Goal: Information Seeking & Learning: Learn about a topic

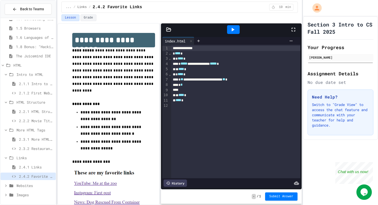
click at [34, 168] on span "2.4.1 Links" at bounding box center [36, 166] width 35 height 5
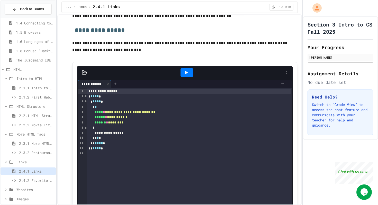
scroll to position [536, 0]
click at [186, 73] on icon at bounding box center [186, 72] width 3 height 4
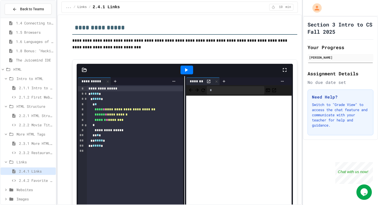
scroll to position [539, 0]
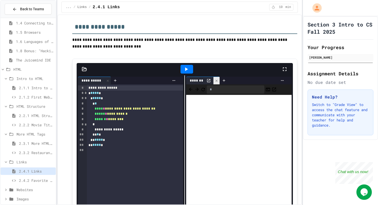
click at [218, 81] on div at bounding box center [216, 80] width 6 height 7
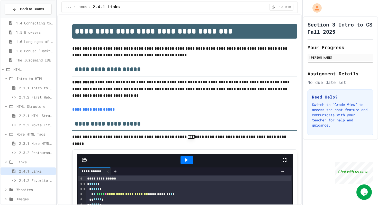
scroll to position [6, 0]
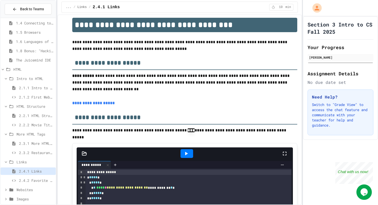
click at [182, 155] on div at bounding box center [186, 153] width 13 height 9
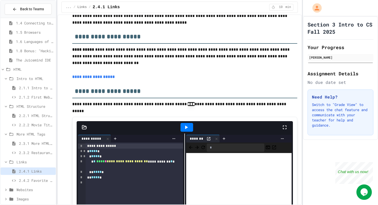
scroll to position [35, 0]
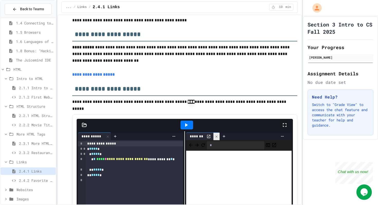
click at [215, 135] on icon at bounding box center [217, 137] width 4 height 4
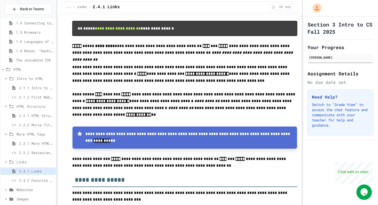
scroll to position [189, 0]
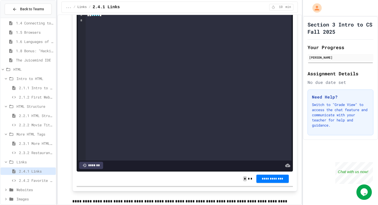
click at [115, 59] on div "**********" at bounding box center [189, 73] width 206 height 175
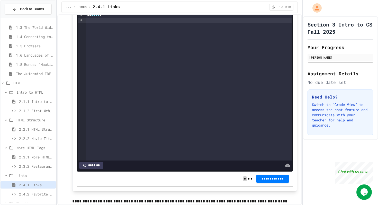
scroll to position [25, 0]
click at [34, 105] on div "2.1.1 Intro to HTML" at bounding box center [28, 101] width 55 height 7
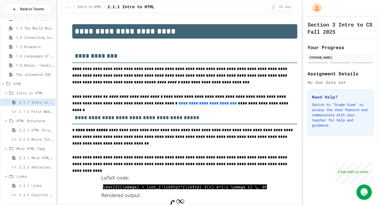
scroll to position [34, 0]
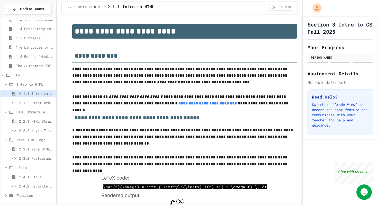
click at [31, 121] on span "2.2.1 HTML Structure" at bounding box center [36, 120] width 35 height 5
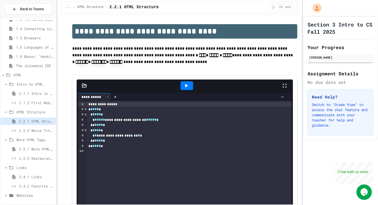
click at [189, 84] on icon at bounding box center [186, 85] width 6 height 6
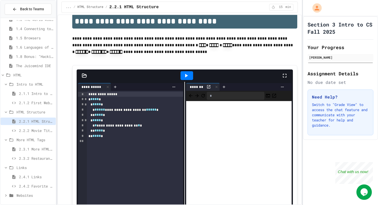
scroll to position [14, 0]
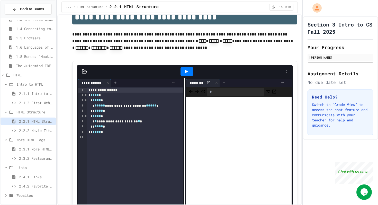
click at [188, 71] on icon at bounding box center [186, 71] width 6 height 6
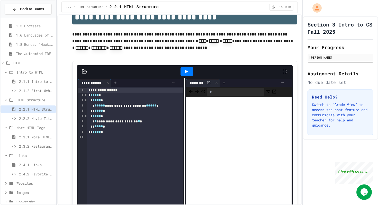
scroll to position [55, 0]
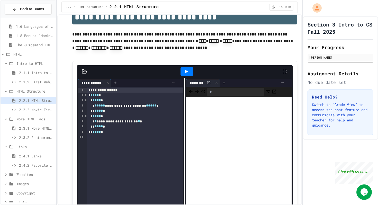
click at [28, 158] on span "2.4.1 Links" at bounding box center [36, 155] width 35 height 5
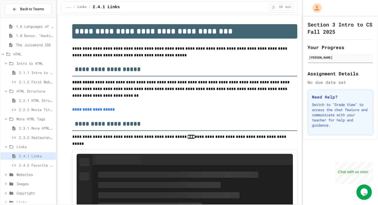
click at [27, 163] on span "2.4.2 Favorite Links" at bounding box center [36, 164] width 35 height 5
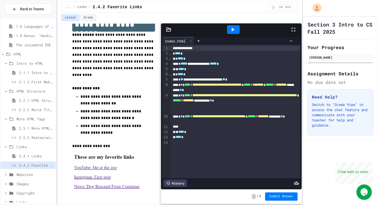
scroll to position [17, 0]
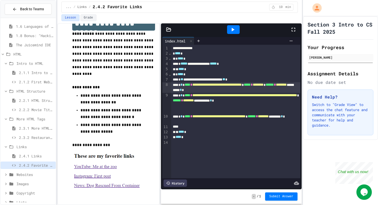
click at [179, 83] on div "**********" at bounding box center [235, 87] width 129 height 11
click at [279, 89] on div "**********" at bounding box center [235, 87] width 129 height 11
click at [235, 31] on icon at bounding box center [232, 29] width 6 height 6
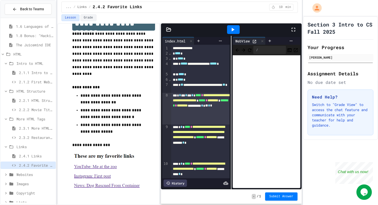
click at [235, 31] on icon at bounding box center [232, 29] width 6 height 6
click at [263, 41] on icon at bounding box center [262, 41] width 2 height 2
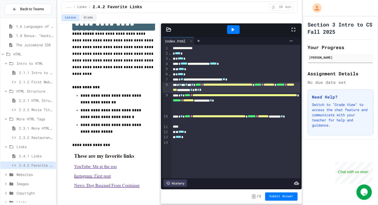
click at [180, 95] on div "**********" at bounding box center [235, 103] width 129 height 21
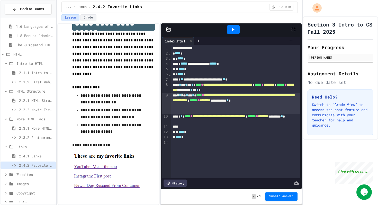
click at [219, 113] on div "**********" at bounding box center [235, 103] width 129 height 21
click at [178, 115] on div "**********" at bounding box center [235, 119] width 129 height 11
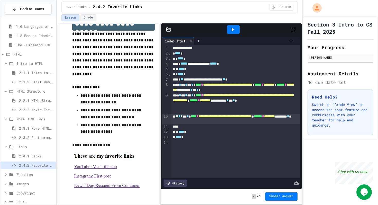
click at [178, 116] on span "**" at bounding box center [177, 116] width 3 height 4
click at [242, 122] on div "**********" at bounding box center [235, 119] width 129 height 11
click at [232, 33] on div at bounding box center [233, 29] width 13 height 9
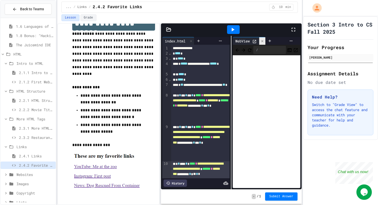
click at [262, 42] on icon at bounding box center [262, 41] width 4 height 4
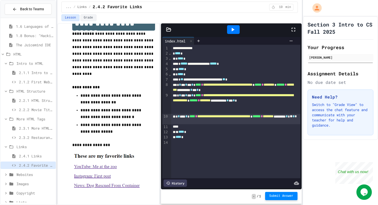
click at [284, 194] on span "Submit Answer" at bounding box center [281, 196] width 24 height 4
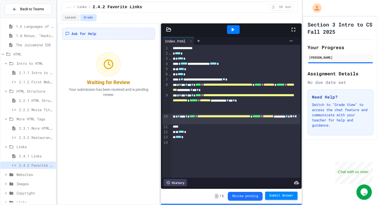
click at [34, 161] on div "2.4.1 Links" at bounding box center [28, 156] width 55 height 9
click at [18, 146] on span "Links" at bounding box center [34, 146] width 37 height 5
click at [17, 118] on span "More HTML Tags" at bounding box center [34, 118] width 37 height 5
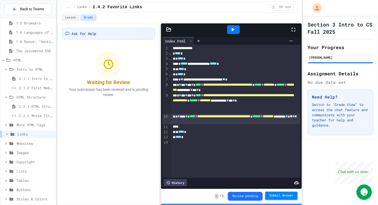
click at [15, 142] on div "Websites" at bounding box center [28, 143] width 55 height 7
click at [15, 68] on div "Intro to HTML" at bounding box center [28, 69] width 55 height 7
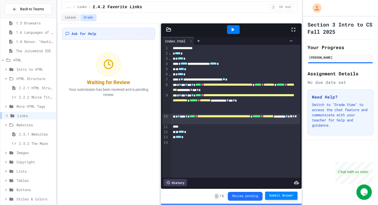
click at [14, 74] on div "Intro to HTML" at bounding box center [28, 70] width 55 height 9
click at [13, 78] on icon at bounding box center [11, 78] width 6 height 5
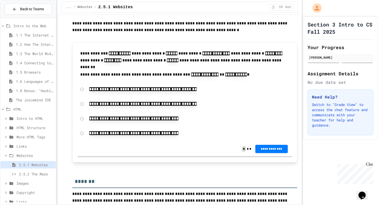
scroll to position [1126, 0]
